Goal: Task Accomplishment & Management: Manage account settings

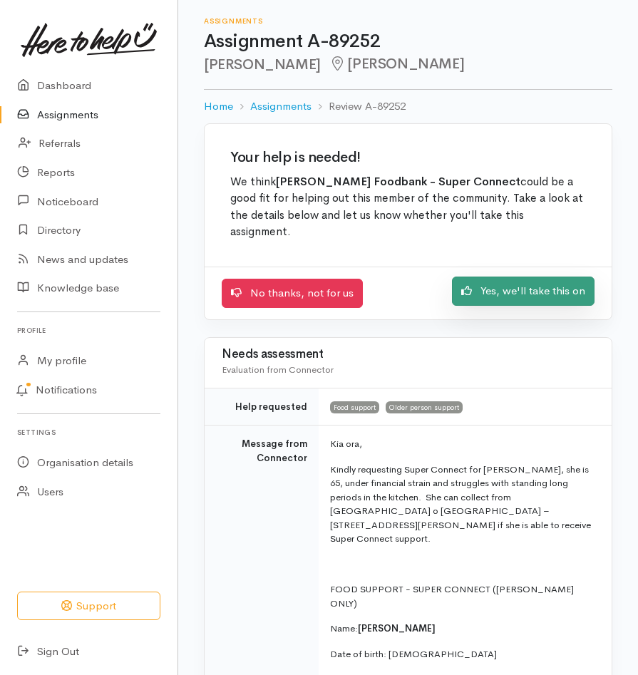
click at [525, 284] on link "Yes, we'll take this on" at bounding box center [523, 291] width 143 height 29
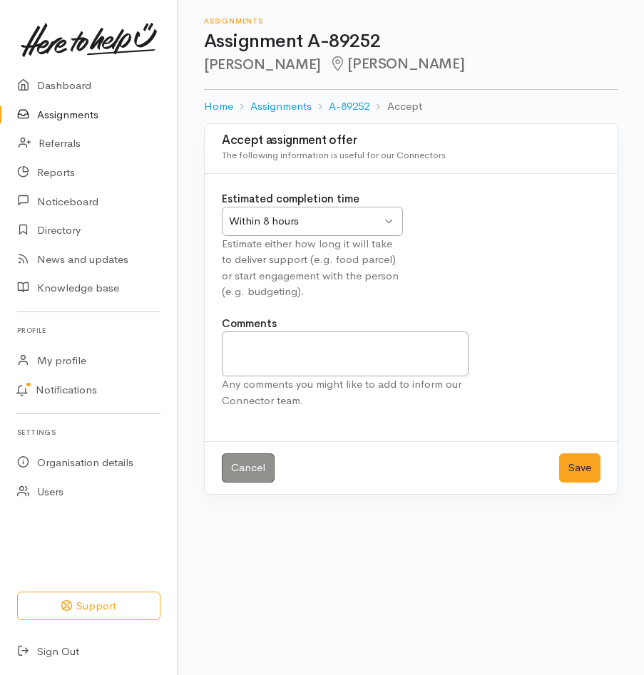
click at [389, 225] on div "Within 8 hours Within 8 hours" at bounding box center [312, 221] width 181 height 29
click at [595, 473] on button "Save" at bounding box center [579, 467] width 41 height 29
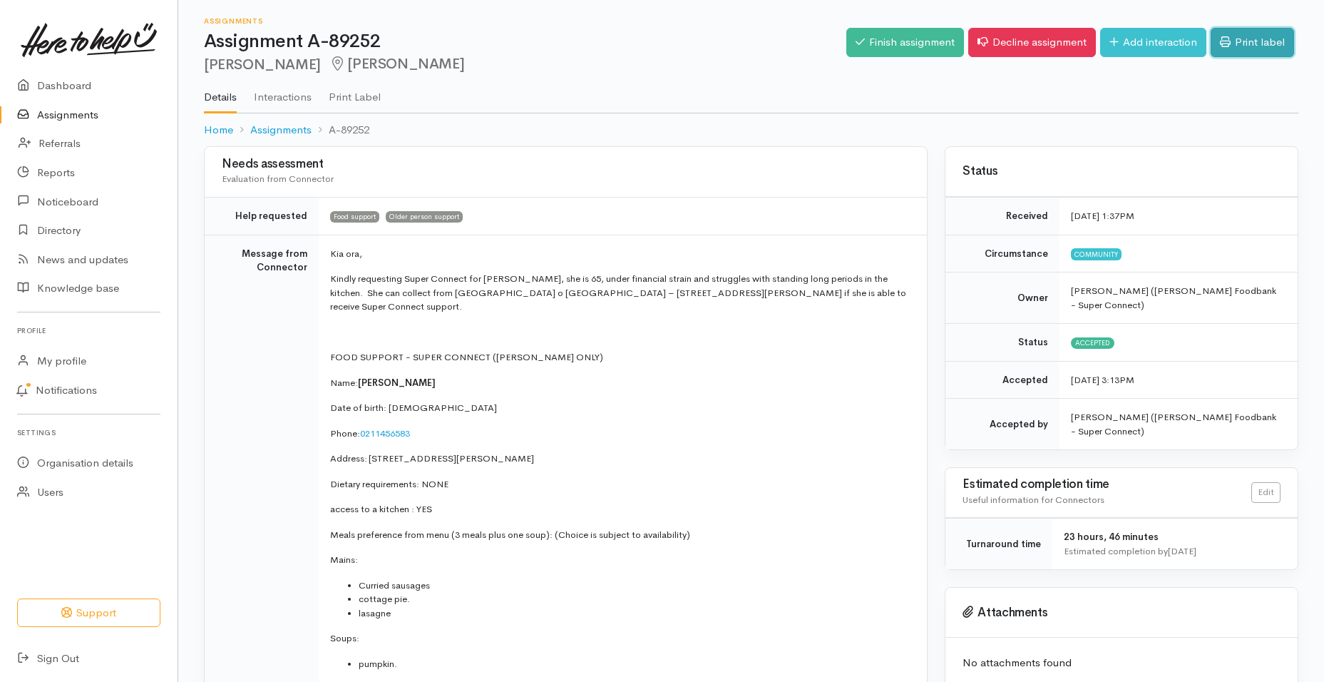
click at [643, 45] on link "Print label" at bounding box center [1252, 42] width 83 height 29
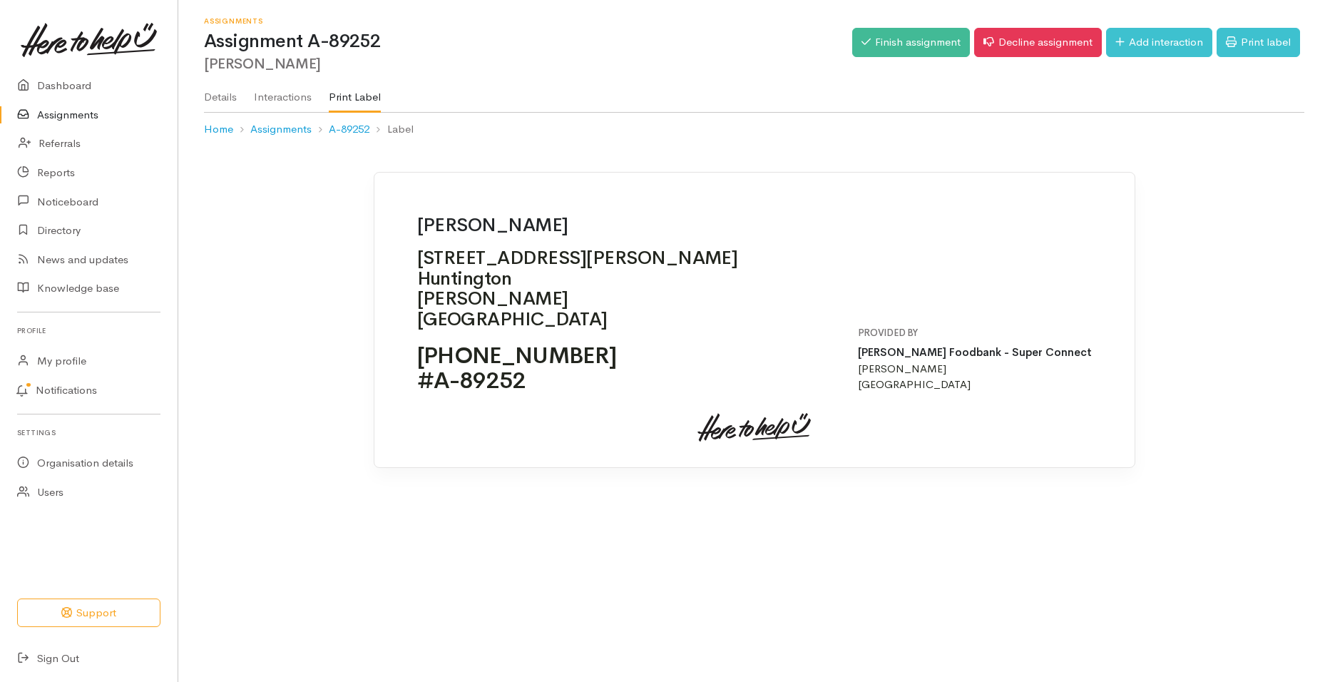
click at [67, 118] on link "Assignments" at bounding box center [89, 115] width 178 height 29
